Goal: Task Accomplishment & Management: Manage account settings

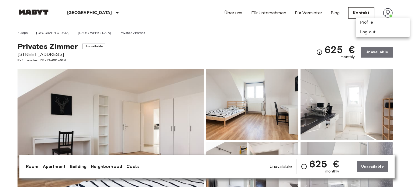
click at [385, 12] on div at bounding box center [207, 93] width 414 height 187
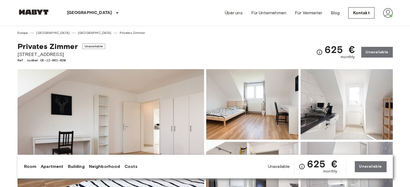
click at [387, 11] on img at bounding box center [388, 13] width 10 height 10
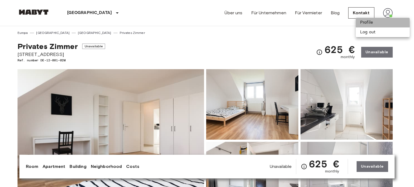
click at [382, 20] on li "Profile" at bounding box center [383, 23] width 54 height 10
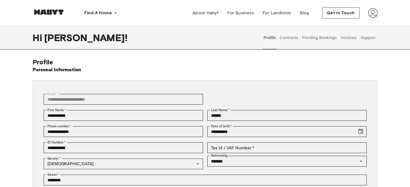
click at [284, 40] on button "Contracts" at bounding box center [289, 38] width 20 height 24
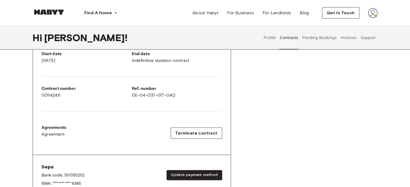
scroll to position [108, 0]
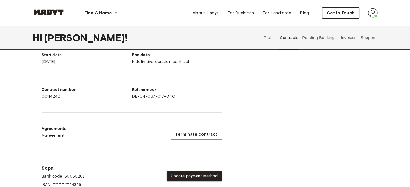
click at [207, 133] on span "Terminate contract" at bounding box center [196, 134] width 42 height 6
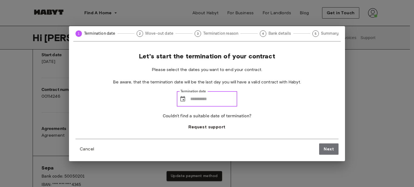
click at [208, 98] on input "Termination date" at bounding box center [213, 99] width 47 height 15
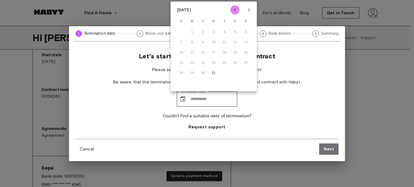
click at [234, 11] on icon "Previous month" at bounding box center [235, 10] width 6 height 6
click at [246, 9] on icon "Next month" at bounding box center [249, 10] width 6 height 6
click at [247, 11] on icon "Next month" at bounding box center [249, 10] width 6 height 6
click at [225, 51] on button "15" at bounding box center [225, 53] width 10 height 10
type input "**********"
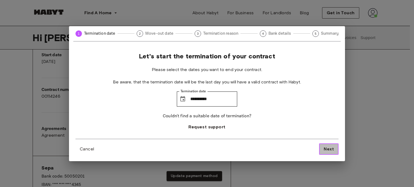
click at [323, 148] on button "Next" at bounding box center [328, 149] width 19 height 11
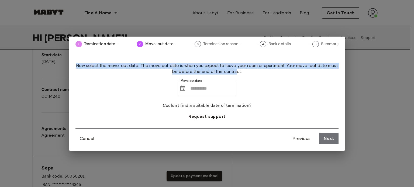
drag, startPoint x: 229, startPoint y: 72, endPoint x: 72, endPoint y: 65, distance: 157.0
click at [72, 65] on div "Now select the move-out date. The move out date is when you expect to leave you…" at bounding box center [207, 103] width 276 height 95
click at [126, 78] on div "Now select the move-out date. The move out date is when you expect to leave you…" at bounding box center [206, 96] width 263 height 66
click at [156, 78] on div "Now select the move-out date. The move out date is when you expect to leave you…" at bounding box center [206, 96] width 263 height 66
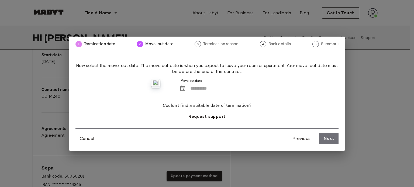
click at [161, 78] on div "Now select the move-out date. The move out date is when you expect to leave you…" at bounding box center [206, 96] width 263 height 66
click at [202, 89] on input "Move out date" at bounding box center [213, 88] width 47 height 15
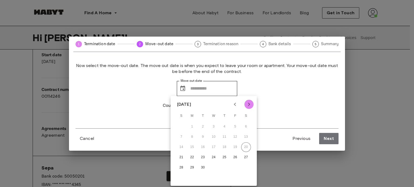
click at [247, 106] on icon "Next month" at bounding box center [249, 104] width 6 height 6
click at [216, 146] on button "14" at bounding box center [214, 148] width 10 height 10
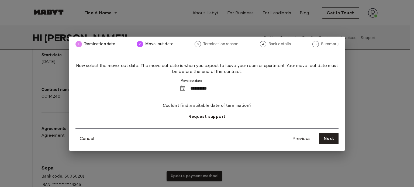
type input "**********"
click at [324, 137] on button "Next" at bounding box center [328, 138] width 19 height 11
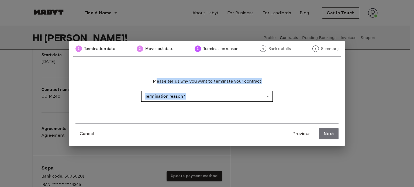
drag, startPoint x: 158, startPoint y: 82, endPoint x: 275, endPoint y: 80, distance: 116.9
click at [275, 80] on div "Please tell us why you want to terminate your contract Termination reason   * ​…" at bounding box center [206, 95] width 263 height 56
click at [299, 86] on div "Please tell us why you want to terminate your contract Termination reason   * ​…" at bounding box center [206, 95] width 263 height 56
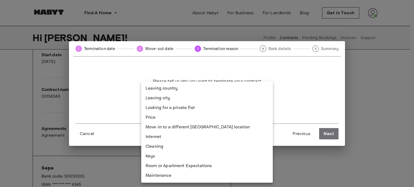
click at [239, 118] on li "Price" at bounding box center [206, 118] width 131 height 10
type input "*****"
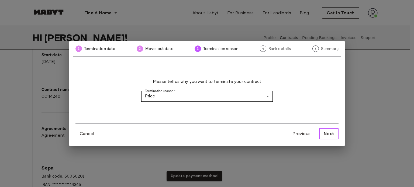
click at [334, 131] on button "Next" at bounding box center [328, 133] width 19 height 11
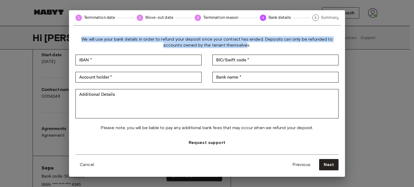
drag, startPoint x: 239, startPoint y: 44, endPoint x: 83, endPoint y: 41, distance: 156.0
click at [83, 41] on span "We will use your bank details in order to refund your deposit once your contrac…" at bounding box center [206, 42] width 263 height 12
click at [96, 49] on div "We will use your bank details in order to refund your deposit once your contrac…" at bounding box center [206, 95] width 263 height 118
drag, startPoint x: 83, startPoint y: 40, endPoint x: 264, endPoint y: 44, distance: 180.8
click at [264, 44] on span "We will use your bank details in order to refund your deposit once your contrac…" at bounding box center [206, 42] width 263 height 12
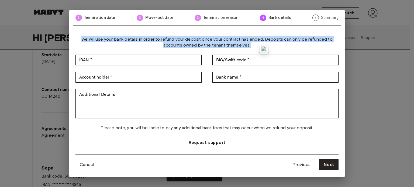
click at [260, 48] on div at bounding box center [260, 48] width 0 height 0
click at [251, 45] on span "We will use your bank details in order to refund your deposit once your contrac…" at bounding box center [206, 42] width 263 height 12
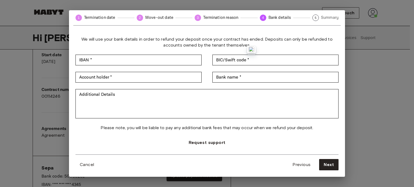
click at [168, 47] on span "We will use your bank details in order to refund your deposit once your contrac…" at bounding box center [206, 42] width 263 height 12
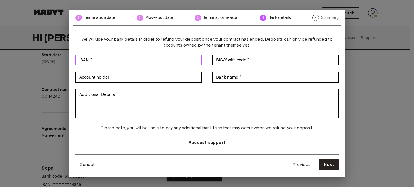
click at [110, 62] on input "IBAN *" at bounding box center [138, 60] width 126 height 11
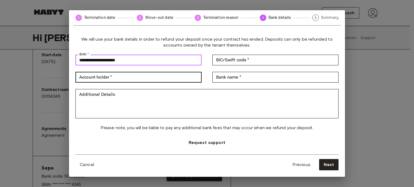
type input "**********"
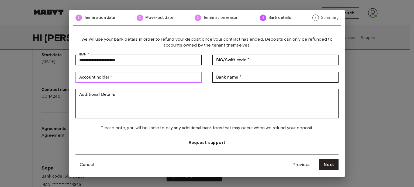
click at [119, 78] on input "Account holder *" at bounding box center [138, 77] width 126 height 11
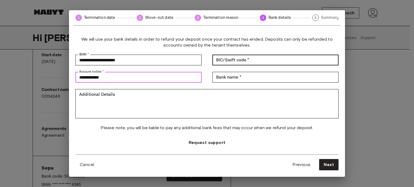
type input "**********"
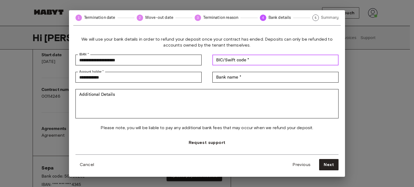
click at [245, 61] on input "BIC/Swift code *" at bounding box center [275, 60] width 126 height 11
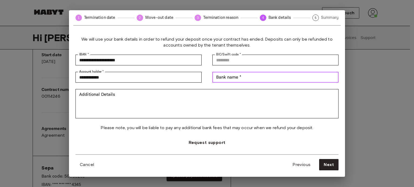
click at [230, 79] on input "Bank name *" at bounding box center [275, 77] width 126 height 11
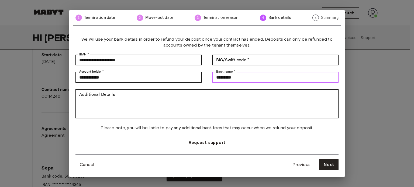
type input "*********"
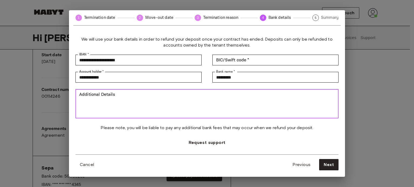
click at [209, 96] on textarea "Additional Details" at bounding box center [206, 104] width 255 height 25
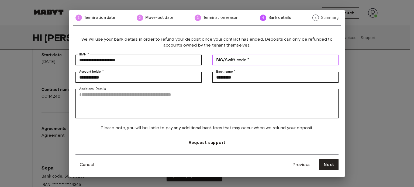
click at [251, 61] on input "BIC/Swift code *" at bounding box center [275, 60] width 126 height 11
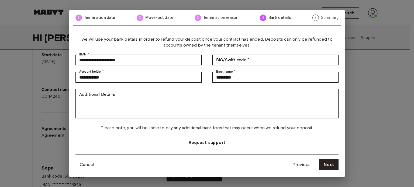
click at [301, 68] on div "**********" at bounding box center [206, 95] width 263 height 118
click at [277, 78] on input "*********" at bounding box center [275, 77] width 126 height 11
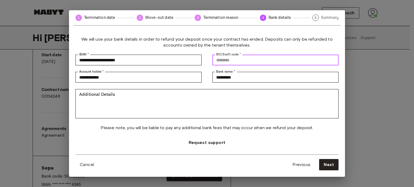
click at [278, 62] on input "BIC/Swift code *" at bounding box center [275, 60] width 126 height 11
type input "**********"
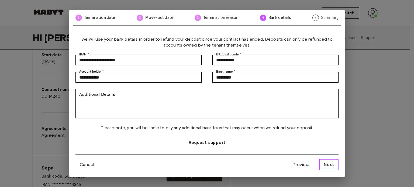
click at [333, 164] on span "Next" at bounding box center [329, 165] width 10 height 6
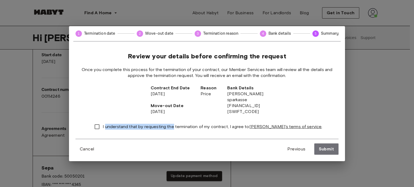
drag, startPoint x: 117, startPoint y: 127, endPoint x: 186, endPoint y: 127, distance: 68.2
click at [185, 126] on span "I understand that by requesting the termination of my contract, I agree to Haby…" at bounding box center [213, 127] width 220 height 6
click at [200, 137] on div "Review your details before confirming the request Once you complete this proces…" at bounding box center [206, 95] width 263 height 87
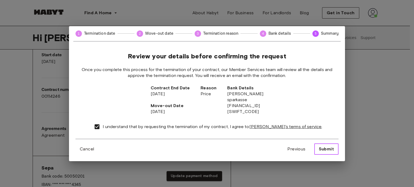
click at [328, 148] on span "Submit" at bounding box center [326, 149] width 15 height 6
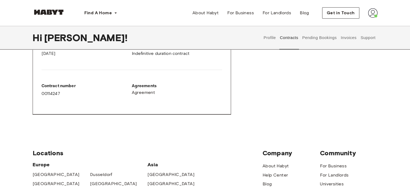
scroll to position [350, 0]
